Goal: Task Accomplishment & Management: Complete application form

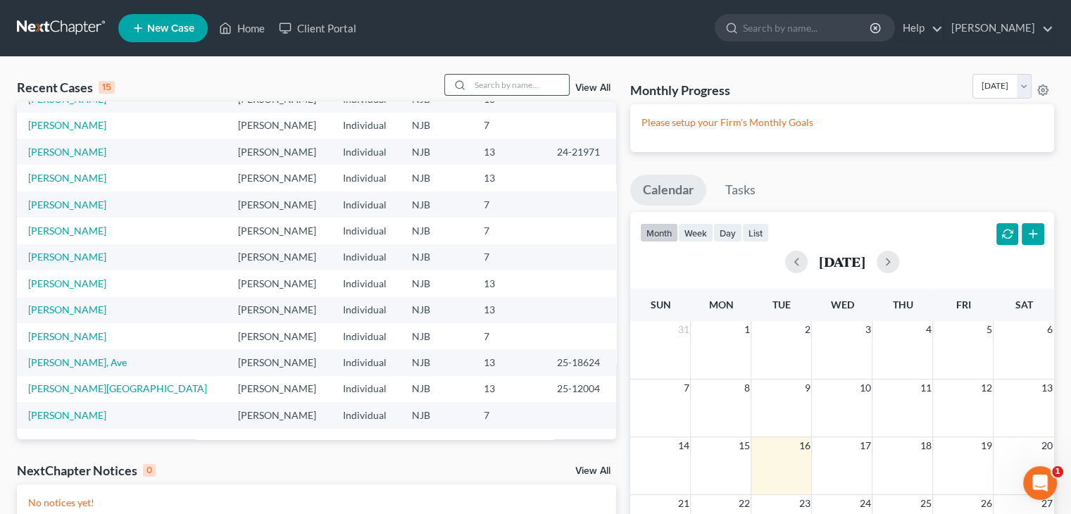
click at [489, 77] on input "search" at bounding box center [519, 85] width 99 height 20
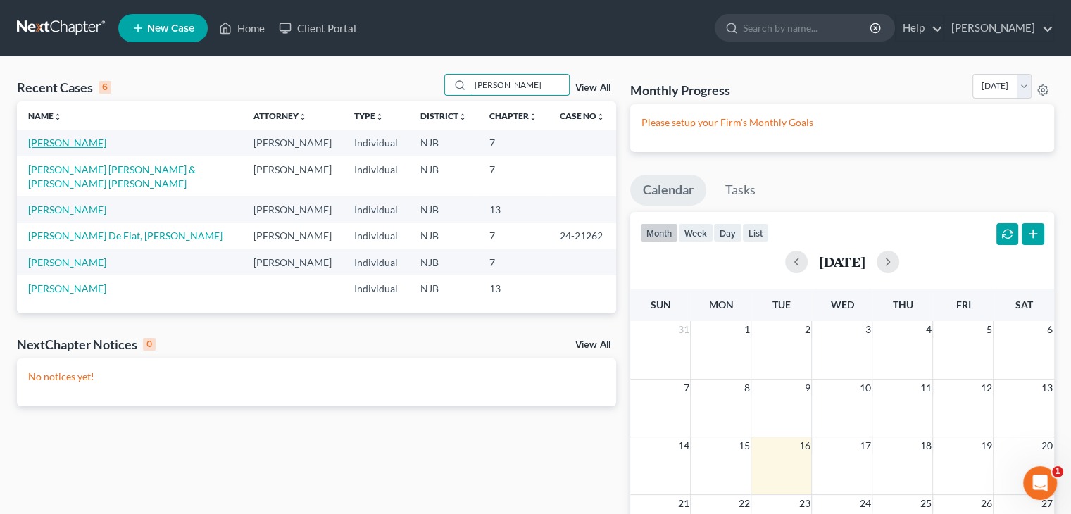
type input "[PERSON_NAME]"
click at [68, 143] on link "[PERSON_NAME]" at bounding box center [67, 143] width 78 height 12
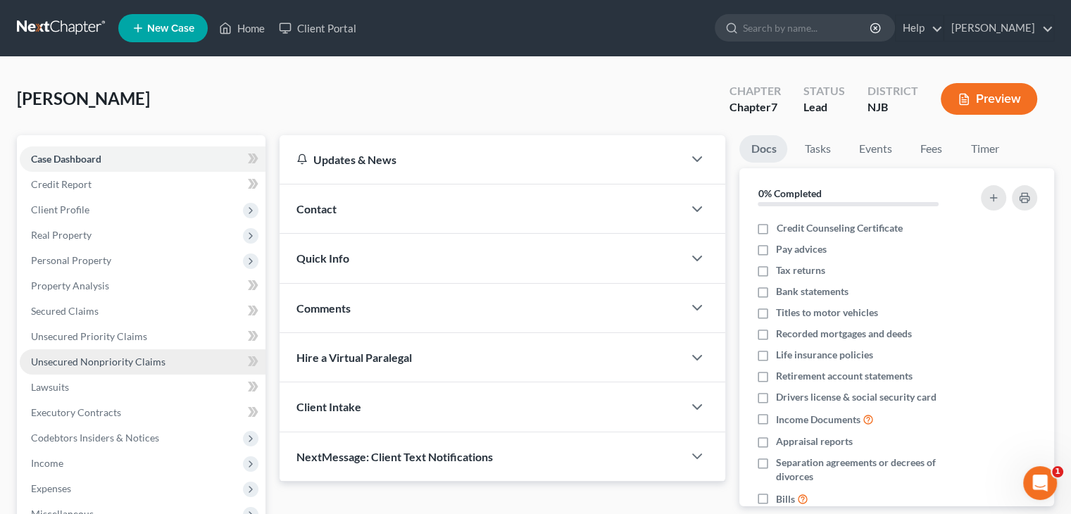
click at [106, 358] on span "Unsecured Nonpriority Claims" at bounding box center [98, 362] width 134 height 12
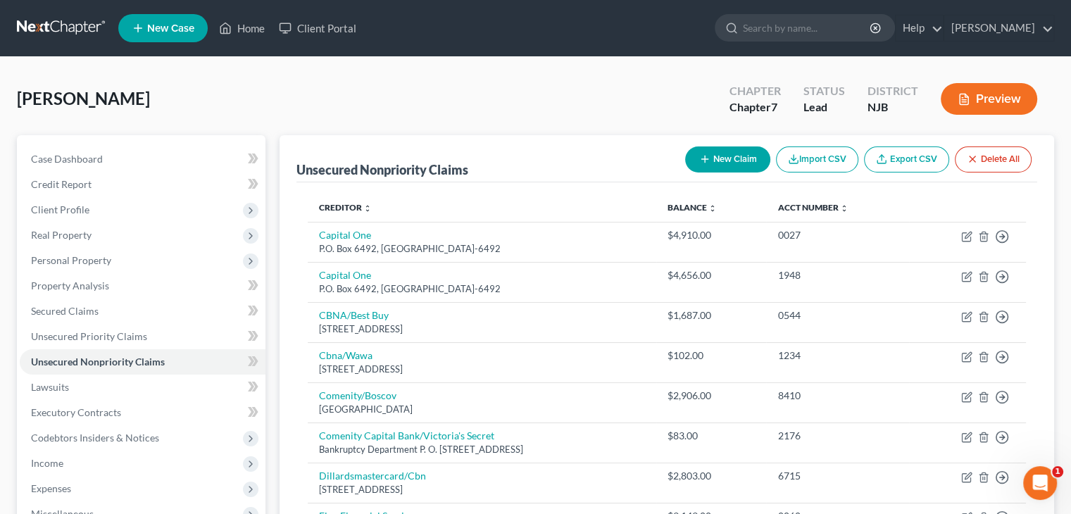
click at [737, 158] on button "New Claim" at bounding box center [727, 159] width 85 height 26
select select "0"
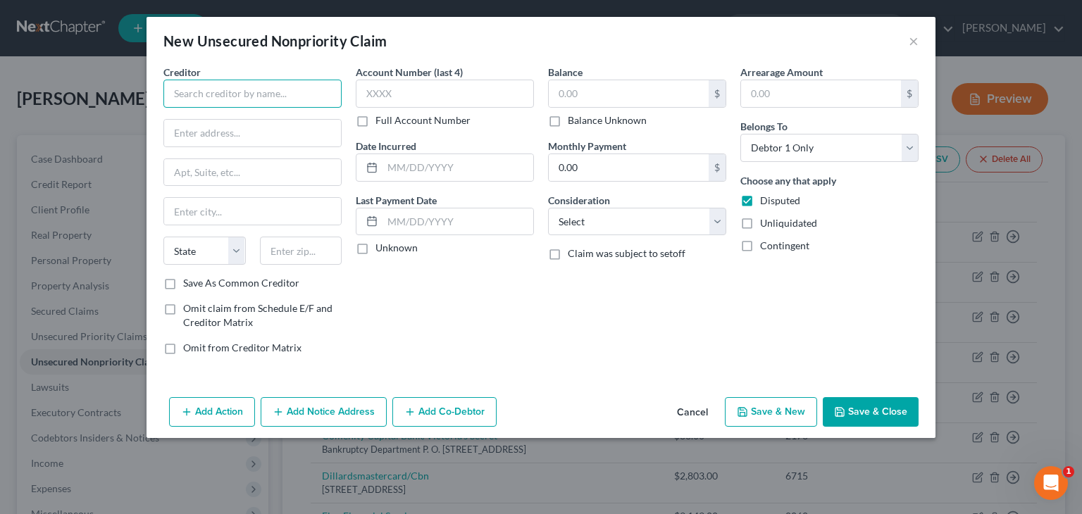
click at [215, 94] on input "text" at bounding box center [252, 94] width 178 height 28
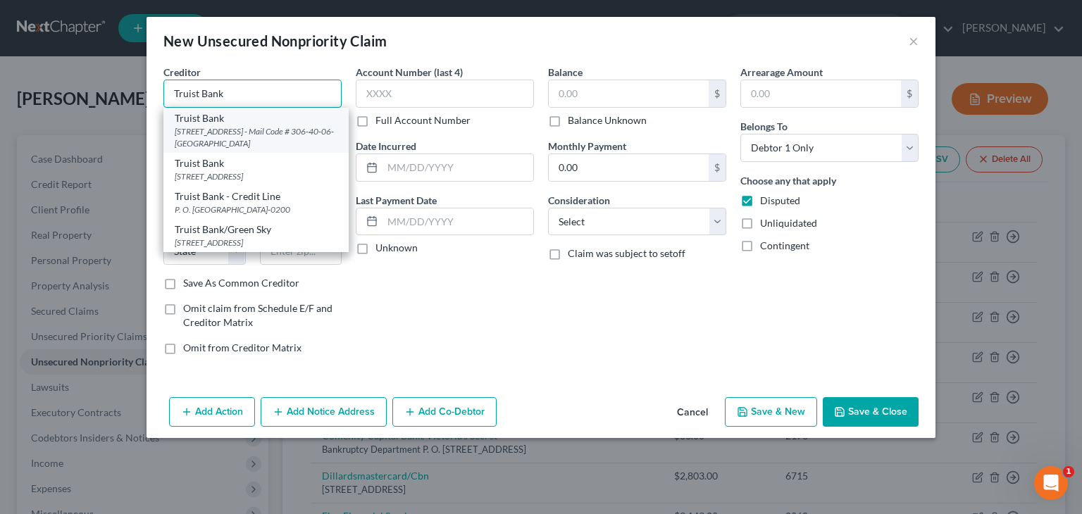
type input "Truist Bank"
click at [212, 120] on div "Truist Bank" at bounding box center [256, 118] width 163 height 14
type input "[STREET_ADDRESS]"
type input "6th FL - Mail Code # [PHONE_NUMBER]"
type input "[GEOGRAPHIC_DATA]"
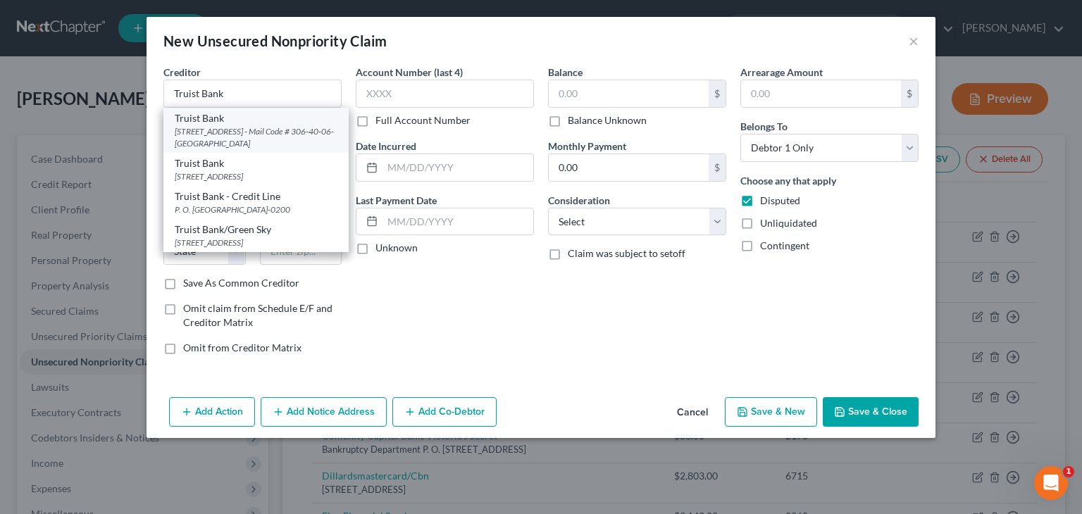
select select "48"
type input "23224"
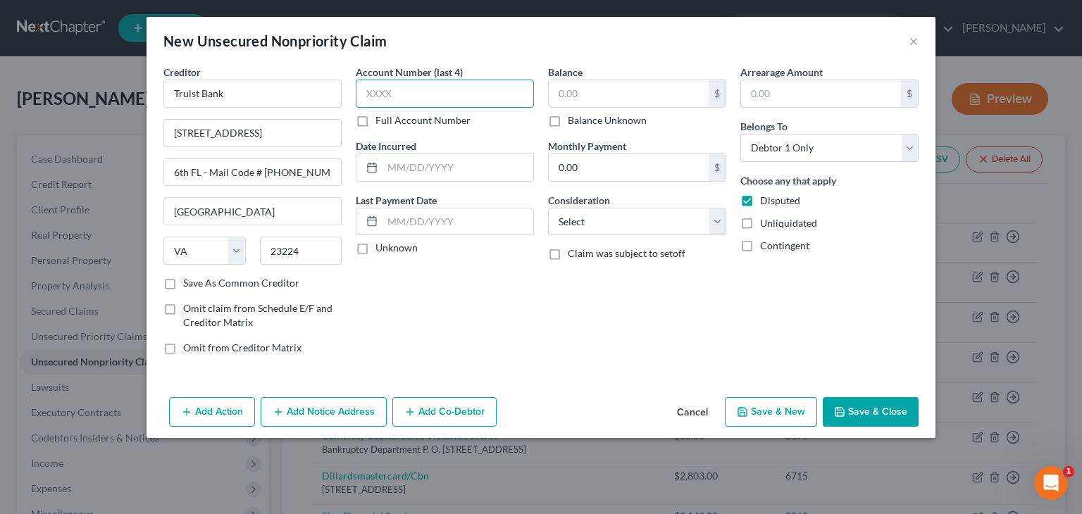
click at [377, 93] on input "text" at bounding box center [445, 94] width 178 height 28
type input "4039"
click at [375, 246] on label "Unknown" at bounding box center [396, 248] width 42 height 14
click at [381, 246] on input "Unknown" at bounding box center [385, 245] width 9 height 9
checkbox input "true"
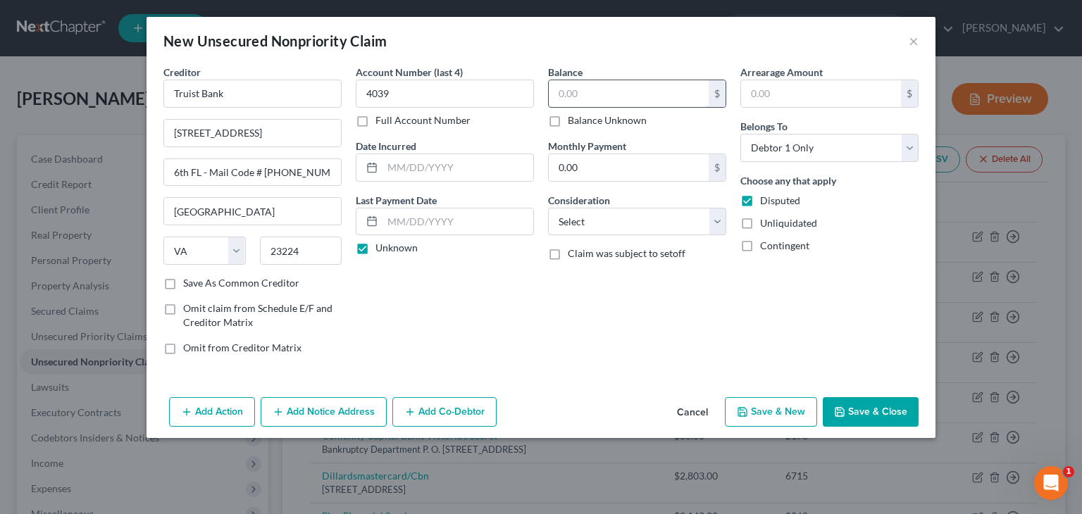
click at [566, 94] on input "text" at bounding box center [629, 93] width 160 height 27
type input "200"
click at [715, 220] on select "Select Cable / Satellite Services Collection Agency Credit Card Debt Debt Couns…" at bounding box center [637, 222] width 178 height 28
select select "15"
click at [548, 208] on select "Select Cable / Satellite Services Collection Agency Credit Card Debt Debt Couns…" at bounding box center [637, 222] width 178 height 28
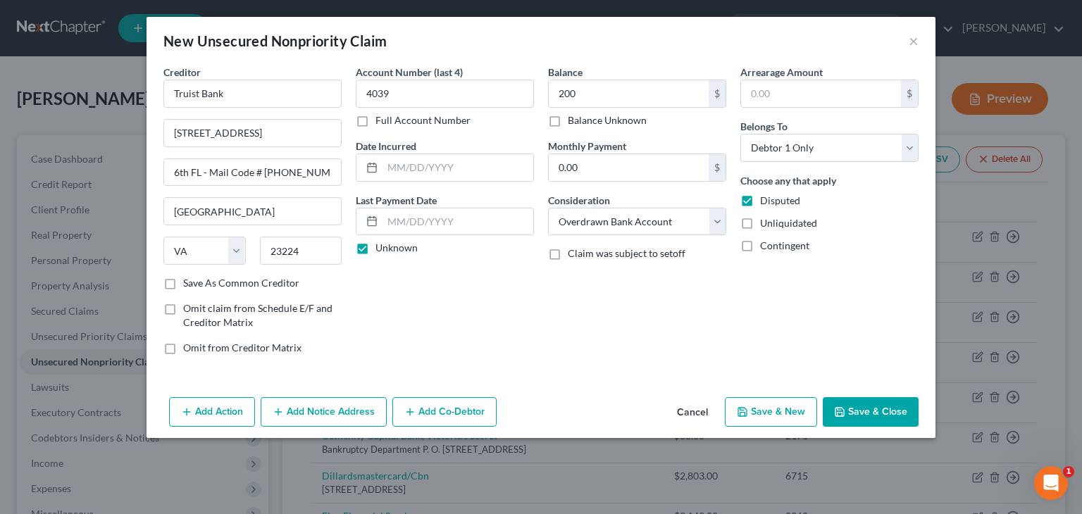
click at [890, 418] on button "Save & Close" at bounding box center [870, 412] width 96 height 30
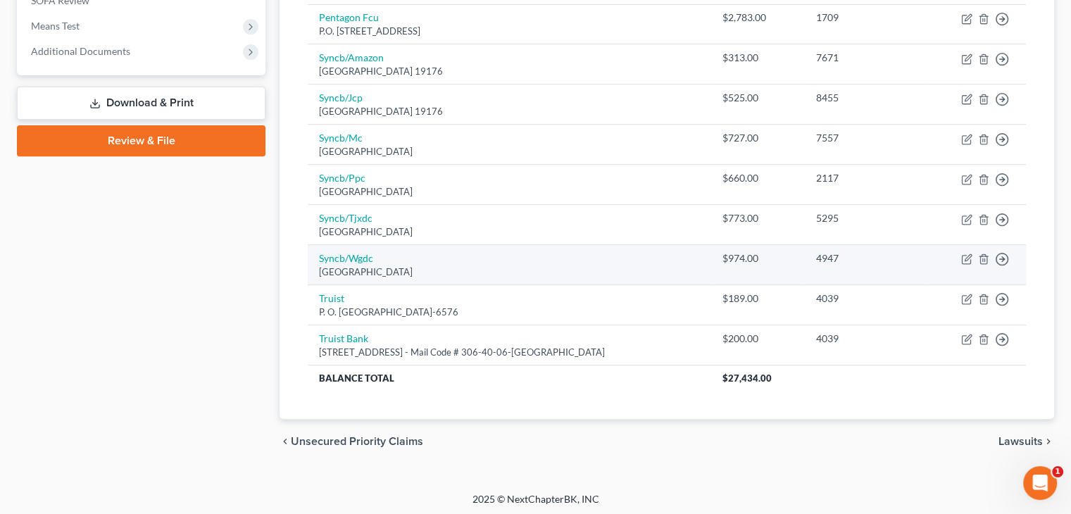
scroll to position [539, 0]
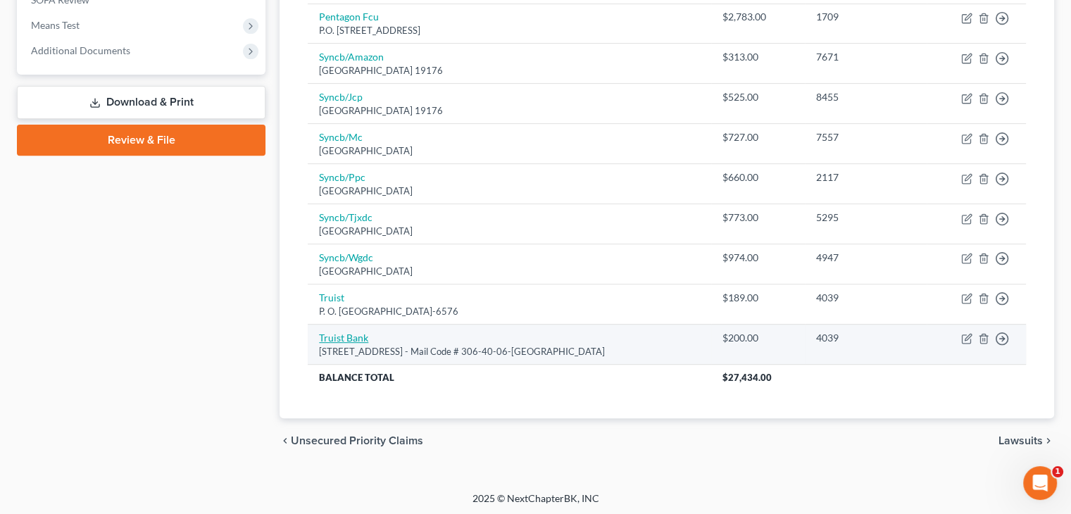
click at [332, 336] on link "Truist Bank" at bounding box center [343, 338] width 49 height 12
select select "48"
select select "15"
select select "0"
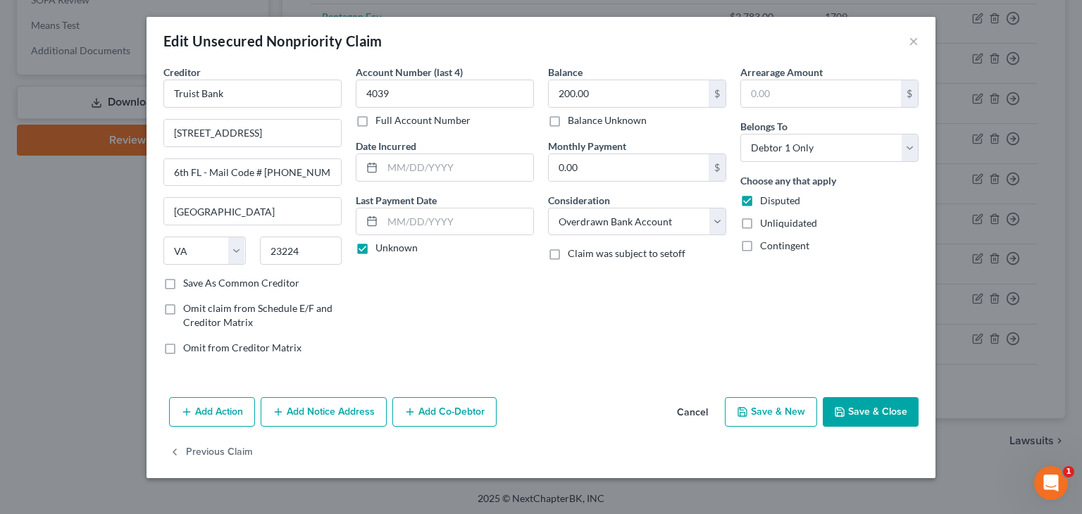
click at [875, 418] on button "Save & Close" at bounding box center [870, 412] width 96 height 30
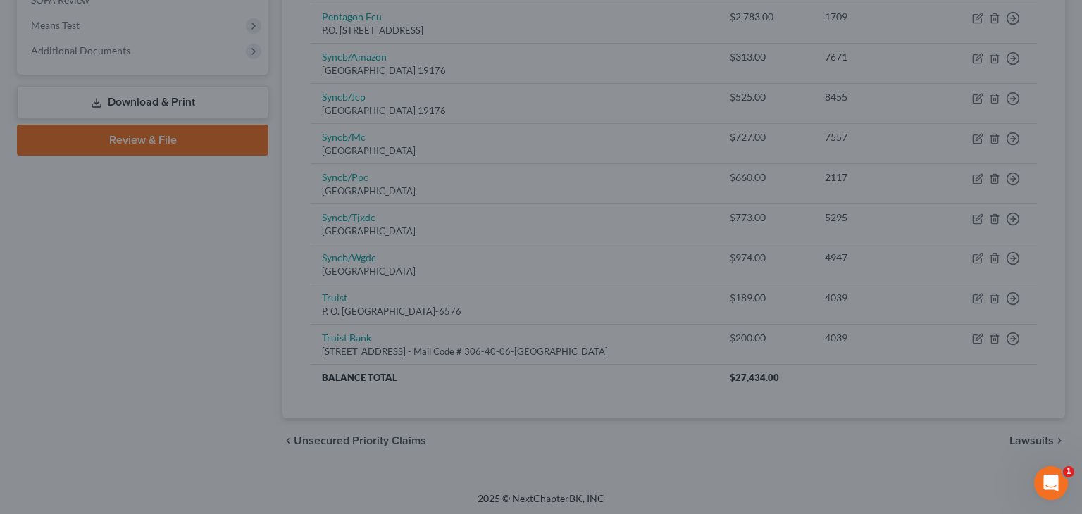
type input "0"
